Goal: Task Accomplishment & Management: Use online tool/utility

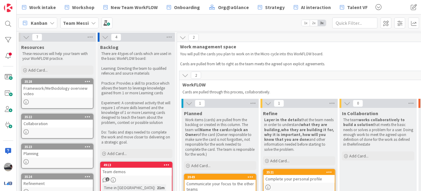
scroll to position [82, 0]
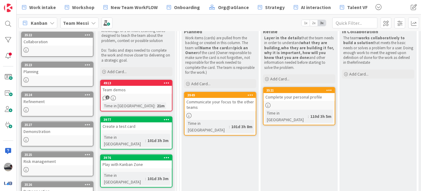
click at [91, 25] on icon at bounding box center [93, 23] width 5 height 5
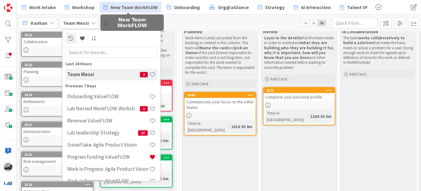
click at [133, 5] on span "New Team WorkFLOW" at bounding box center [134, 7] width 47 height 7
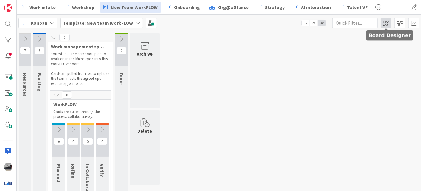
click at [386, 24] on span at bounding box center [386, 23] width 11 height 11
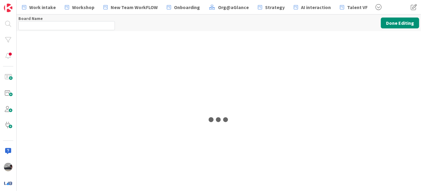
type input "Template: New team WorkFLOW"
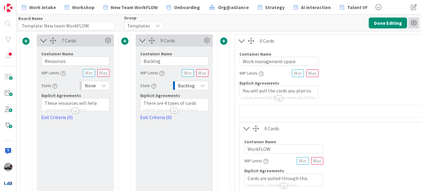
click at [413, 23] on icon at bounding box center [414, 23] width 11 height 11
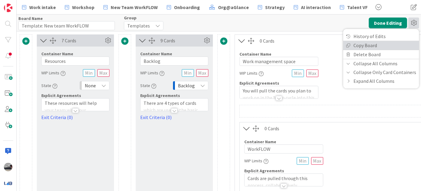
click at [378, 42] on link "Copy Board" at bounding box center [381, 45] width 76 height 9
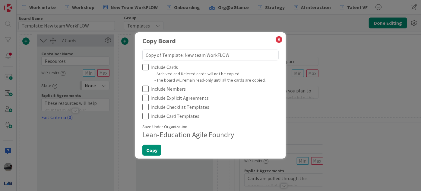
drag, startPoint x: 180, startPoint y: 54, endPoint x: 129, endPoint y: 53, distance: 51.3
click at [129, 53] on div "Copy Board Copy of Template: New team WorkFLOW Include Cards - Archived and Del…" at bounding box center [210, 95] width 421 height 191
type textarea "x"
type textarea "J: New team WorkFLOW"
type textarea "x"
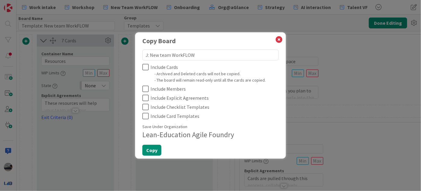
type textarea "J.: New team WorkFLOW"
type textarea "x"
type textarea "J.E: New team WorkFLOW"
type textarea "x"
type textarea "J.E.: New team WorkFLOW"
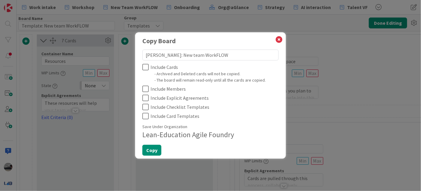
type textarea "x"
type textarea "J.E.D: New team WorkFLOW"
type textarea "x"
type textarea "J.E.D.: New team WorkFLOW"
type textarea "x"
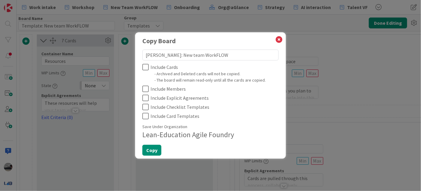
type textarea "J.E.D. : New team WorkFLOW"
drag, startPoint x: 170, startPoint y: 54, endPoint x: 158, endPoint y: 54, distance: 12.1
click at [158, 54] on textarea "J.E.D. : New team WorkFLOW" at bounding box center [210, 54] width 136 height 11
type textarea "x"
type textarea "[PERSON_NAME] :team WorkFLOW"
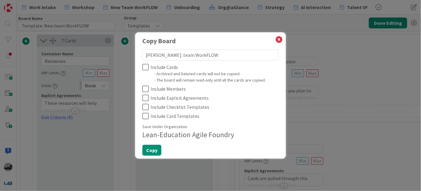
click at [144, 65] on icon at bounding box center [145, 66] width 6 height 7
click at [145, 89] on icon at bounding box center [145, 88] width 6 height 7
click at [145, 97] on icon at bounding box center [145, 97] width 6 height 7
click at [151, 151] on button "Copy" at bounding box center [151, 150] width 19 height 11
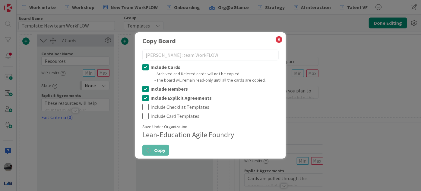
type textarea "x"
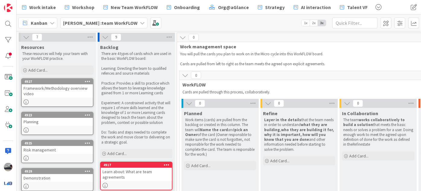
click at [23, 35] on icon at bounding box center [26, 37] width 7 height 7
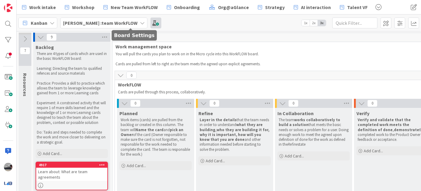
click at [151, 22] on span at bounding box center [156, 23] width 11 height 11
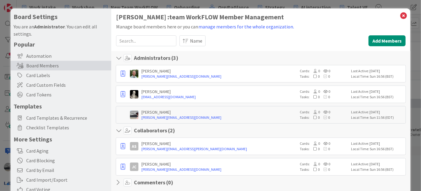
click at [148, 38] on input at bounding box center [146, 40] width 60 height 11
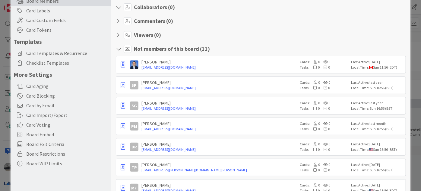
scroll to position [92, 0]
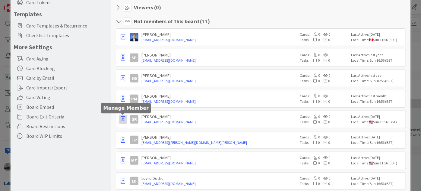
click at [121, 118] on icon "button" at bounding box center [123, 119] width 5 height 6
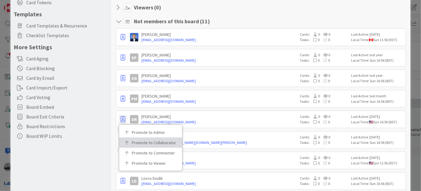
click at [134, 138] on link "Promote to Collaborator" at bounding box center [150, 142] width 63 height 10
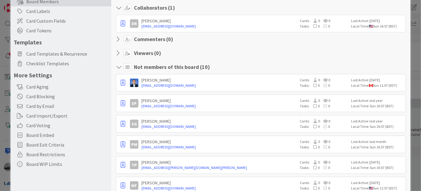
scroll to position [0, 0]
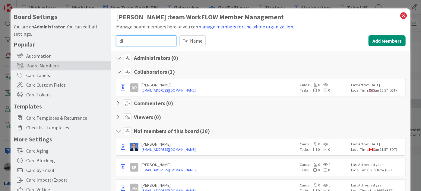
drag, startPoint x: 128, startPoint y: 39, endPoint x: 109, endPoint y: 38, distance: 18.7
click at [109, 38] on div "Board Settings You are an Administrator . You can edit all settings. Popular Au…" at bounding box center [211, 177] width 400 height 338
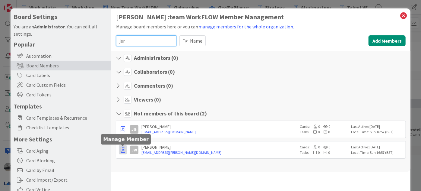
type input "jer"
click at [123, 149] on icon "button" at bounding box center [123, 150] width 5 height 6
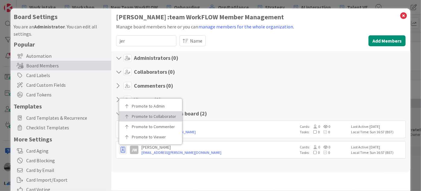
click at [140, 116] on p "Promote to Collaborator" at bounding box center [153, 116] width 42 height 4
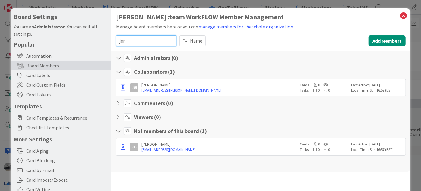
drag, startPoint x: 133, startPoint y: 42, endPoint x: 105, endPoint y: 41, distance: 28.7
click at [105, 41] on div "Board Settings You are an Administrator . You can edit all settings. Popular Au…" at bounding box center [211, 124] width 400 height 232
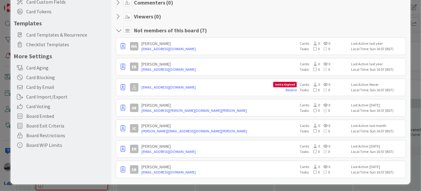
scroll to position [83, 0]
type input "ell"
click at [126, 147] on button "button" at bounding box center [123, 148] width 8 height 9
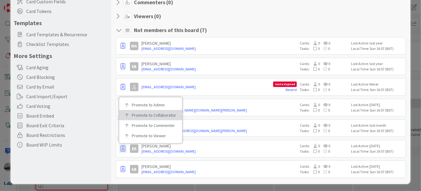
click at [143, 115] on p "Promote to Collaborator" at bounding box center [153, 115] width 42 height 4
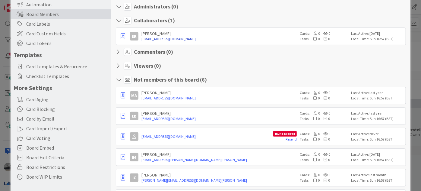
scroll to position [0, 0]
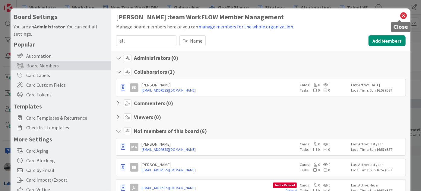
click at [402, 15] on icon at bounding box center [404, 15] width 8 height 8
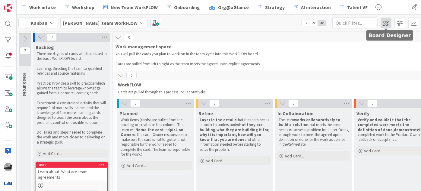
click at [384, 24] on span at bounding box center [386, 23] width 11 height 11
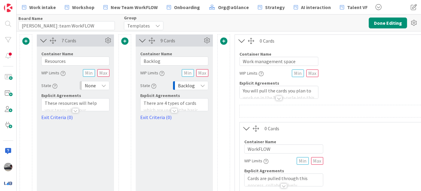
click at [148, 21] on div "Templates" at bounding box center [144, 25] width 40 height 9
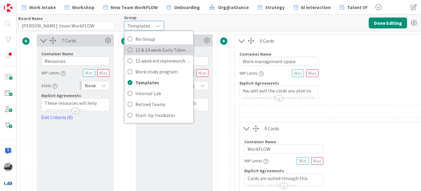
click at [157, 48] on span "12 & 24 week Early Talent incu." at bounding box center [162, 49] width 55 height 9
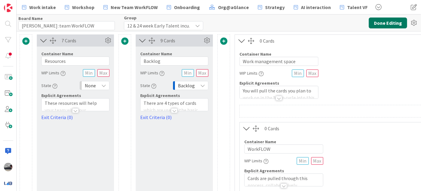
click at [392, 21] on button "Done Editing" at bounding box center [388, 23] width 38 height 11
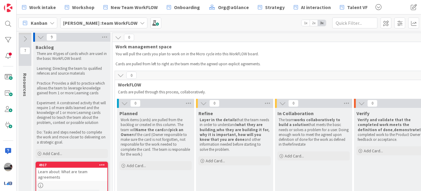
click at [40, 37] on icon at bounding box center [40, 37] width 7 height 7
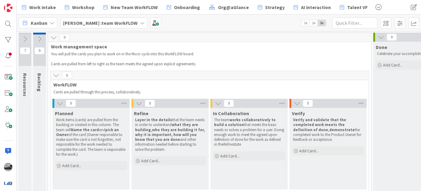
click at [61, 102] on icon at bounding box center [60, 103] width 7 height 7
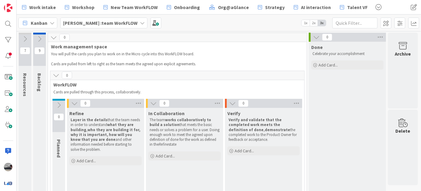
click at [74, 103] on icon at bounding box center [74, 103] width 7 height 7
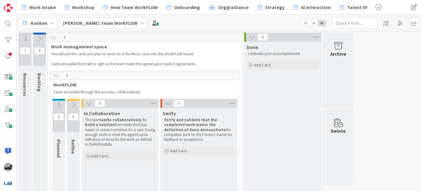
click at [87, 103] on icon at bounding box center [89, 103] width 7 height 7
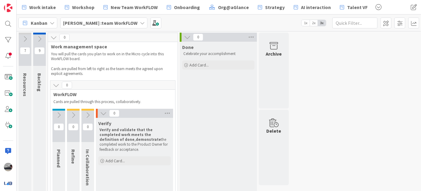
click at [103, 113] on icon at bounding box center [103, 113] width 7 height 7
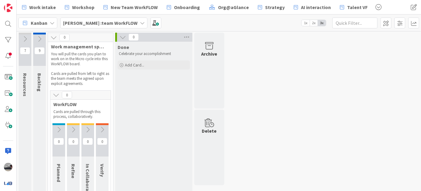
click at [85, 23] on b "[PERSON_NAME] :team WorkFLOW" at bounding box center [100, 23] width 75 height 6
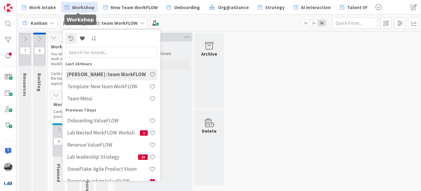
click at [84, 6] on span "Workshop" at bounding box center [83, 7] width 22 height 7
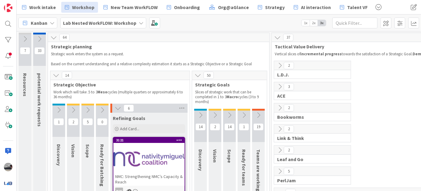
click at [280, 62] on icon at bounding box center [280, 65] width 7 height 7
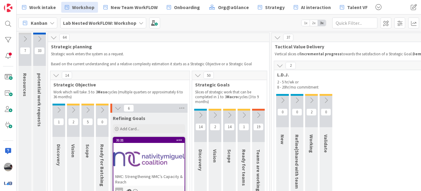
click at [313, 97] on icon at bounding box center [311, 100] width 7 height 7
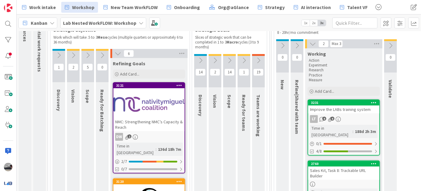
scroll to position [55, 0]
